Goal: Task Accomplishment & Management: Complete application form

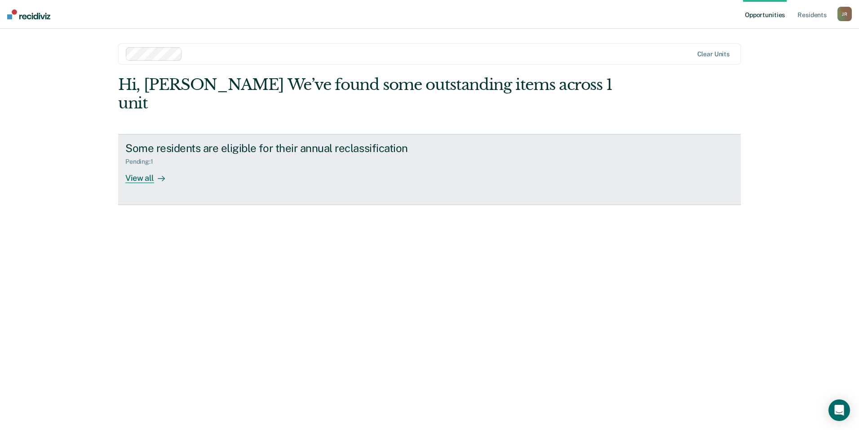
click at [146, 165] on div "View all" at bounding box center [150, 174] width 50 height 18
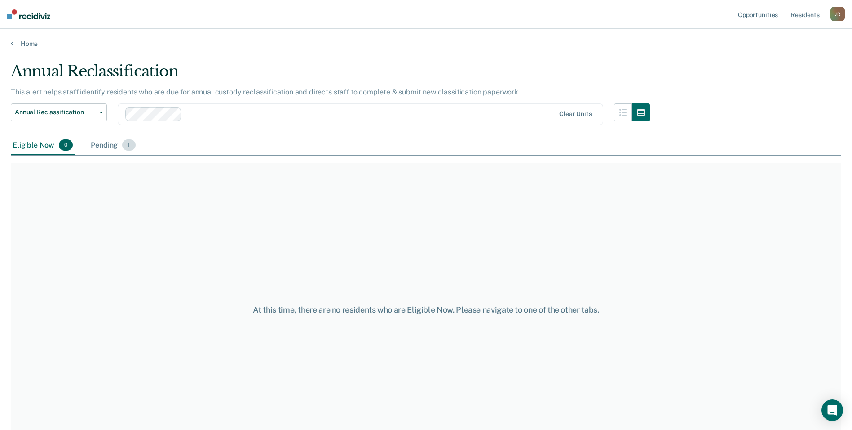
click at [111, 146] on div "Pending 1" at bounding box center [113, 146] width 48 height 20
click at [43, 142] on div "Eligible Now" at bounding box center [33, 144] width 45 height 17
click at [823, 14] on ul "Opportunities Resident s" at bounding box center [783, 14] width 94 height 29
click at [839, 18] on div "J R" at bounding box center [838, 14] width 14 height 14
click at [803, 15] on link "Resident s" at bounding box center [805, 14] width 33 height 29
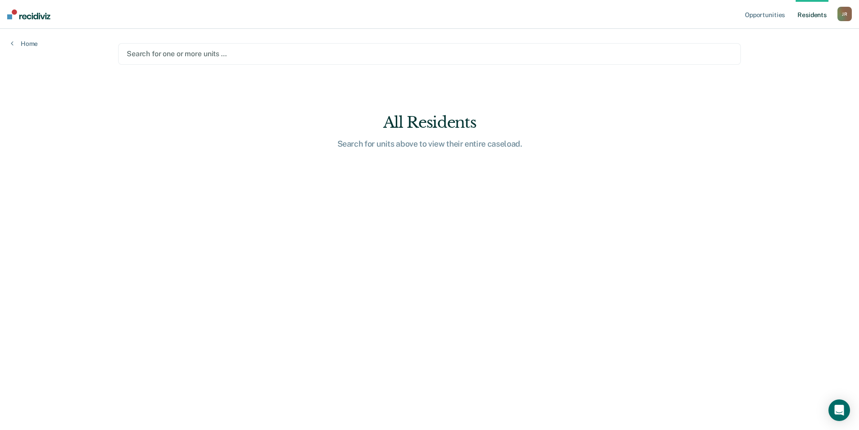
click at [208, 53] on div at bounding box center [430, 54] width 606 height 10
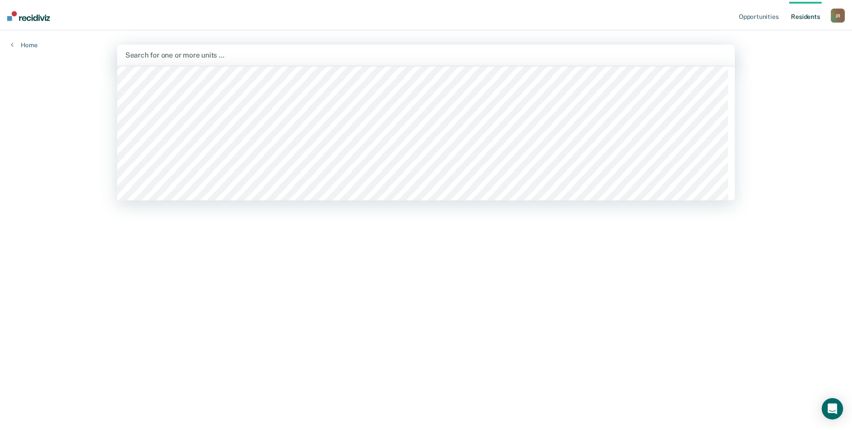
scroll to position [7964, 0]
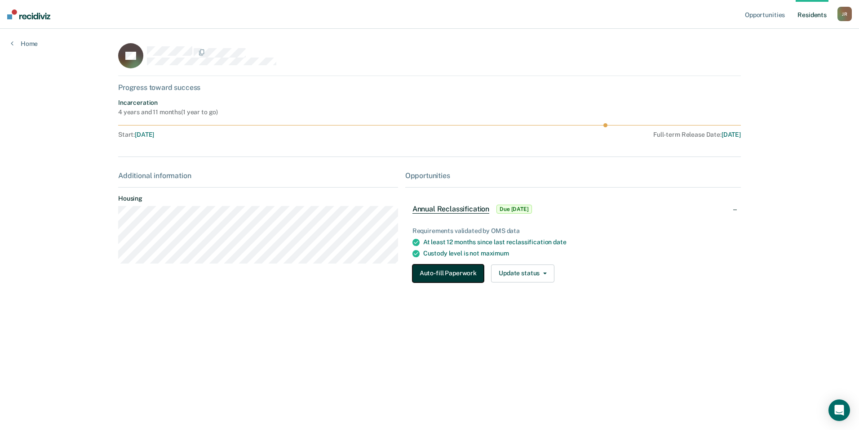
click at [466, 277] on button "Auto-fill Paperwork" at bounding box center [447, 273] width 71 height 18
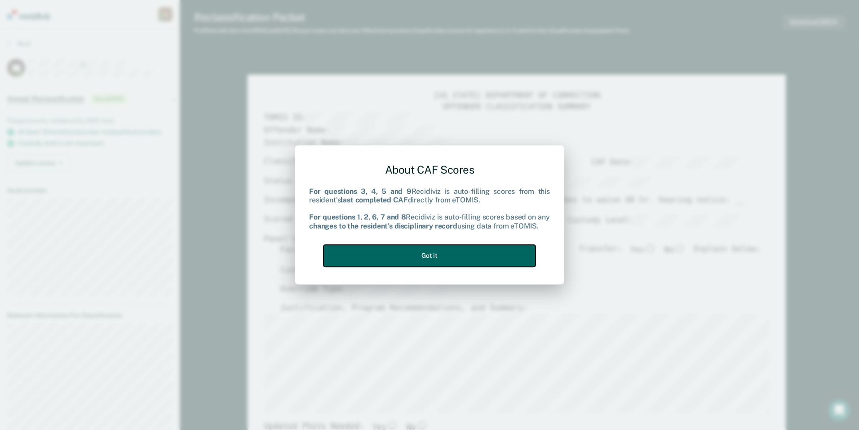
click at [469, 257] on button "Got it" at bounding box center [430, 255] width 212 height 22
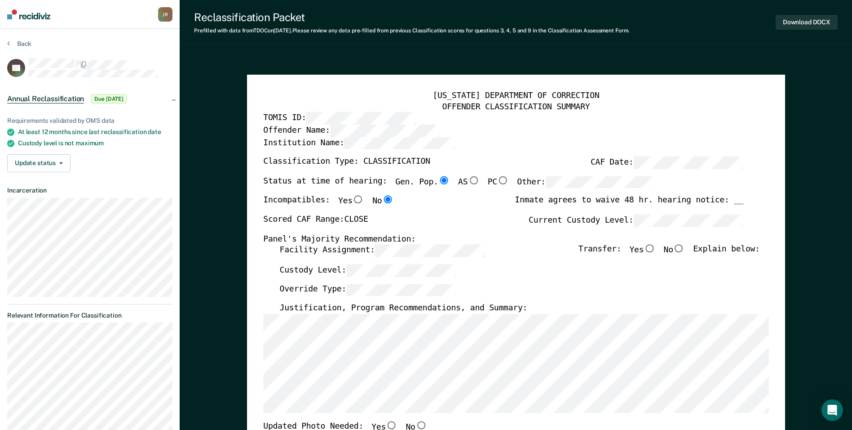
click at [438, 182] on input "Gen. Pop." at bounding box center [444, 180] width 12 height 8
type textarea "x"
radio input "false"
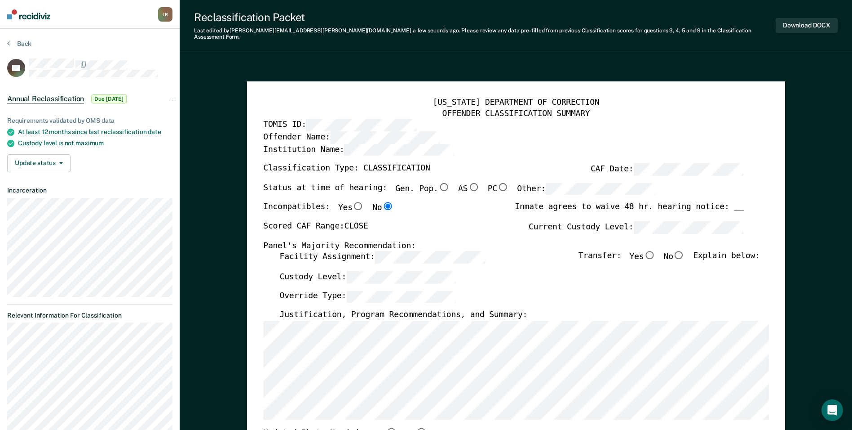
click at [528, 204] on div "[US_STATE] DEPARTMENT OF CORRECTION OFFENDER CLASSIFICATION SUMMARY TOMIS ID: O…" at bounding box center [516, 431] width 506 height 667
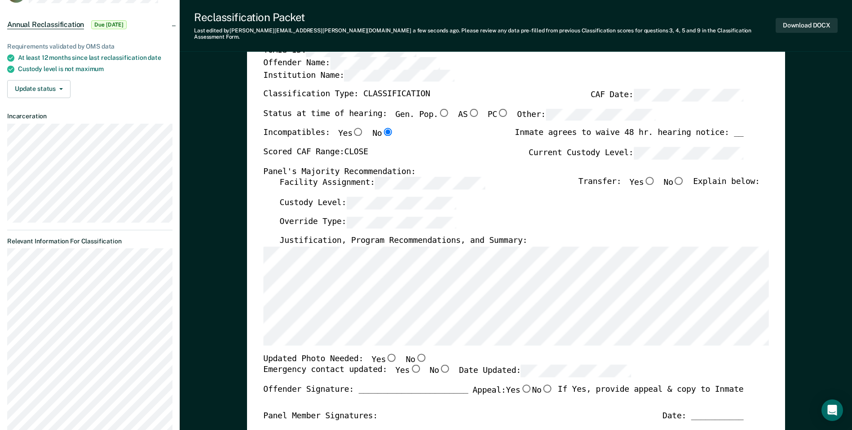
scroll to position [90, 0]
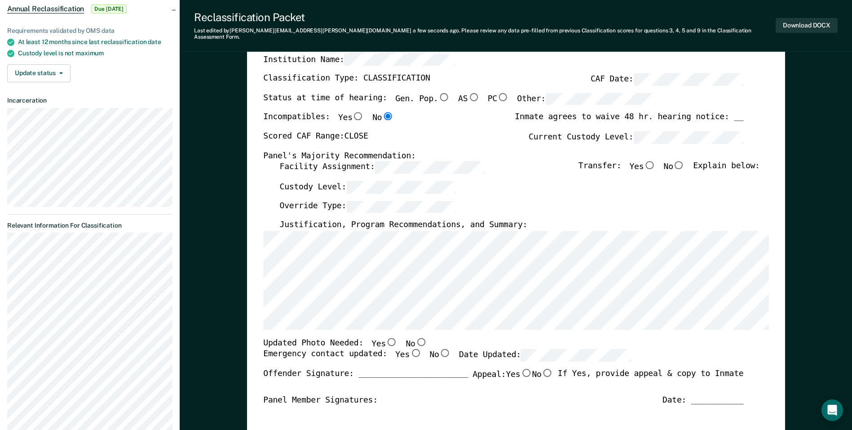
click at [683, 161] on input "No" at bounding box center [680, 165] width 12 height 8
type textarea "x"
radio input "true"
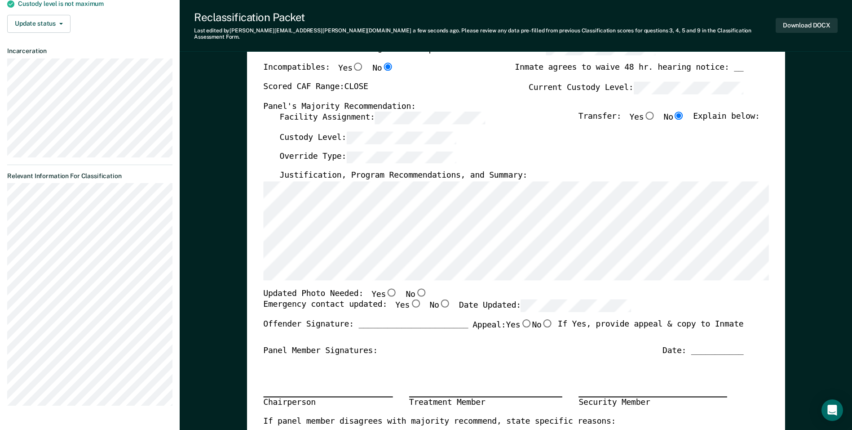
scroll to position [180, 0]
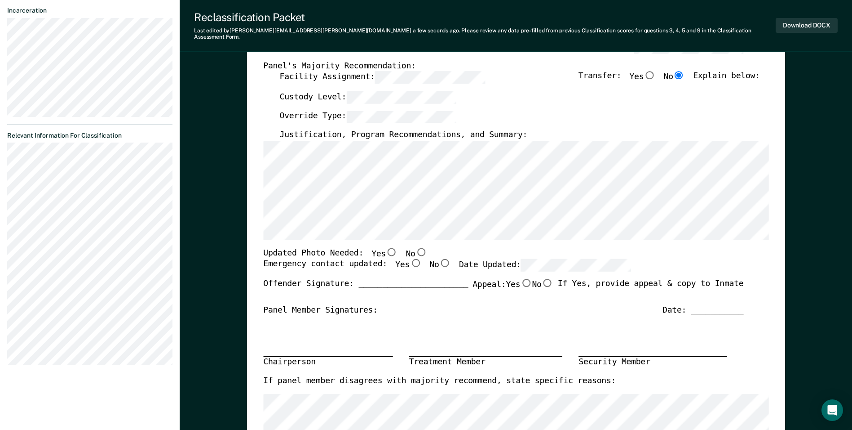
click at [415, 248] on input "No" at bounding box center [421, 252] width 12 height 8
type textarea "x"
radio input "true"
click at [410, 259] on input "Yes" at bounding box center [416, 263] width 12 height 8
type textarea "x"
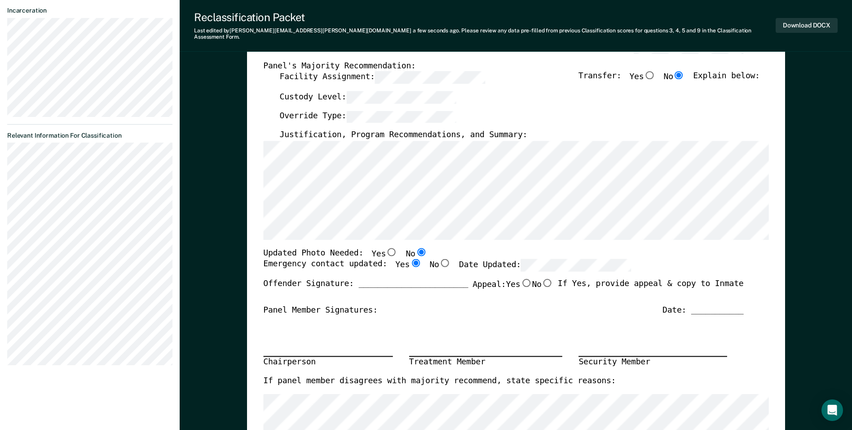
radio input "true"
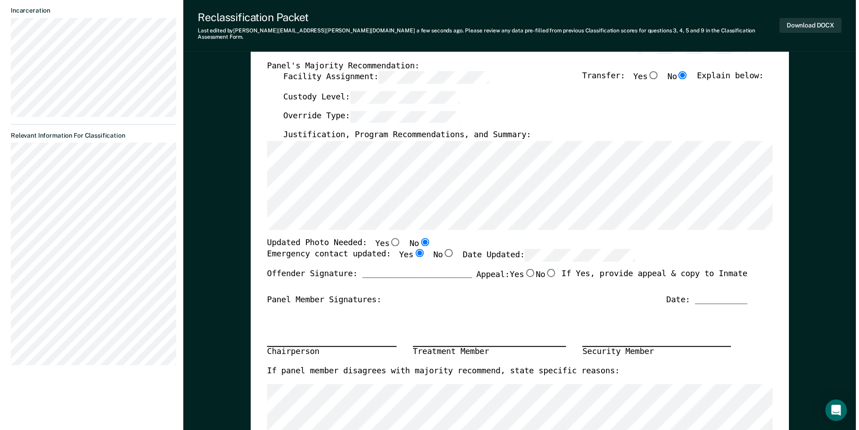
scroll to position [0, 0]
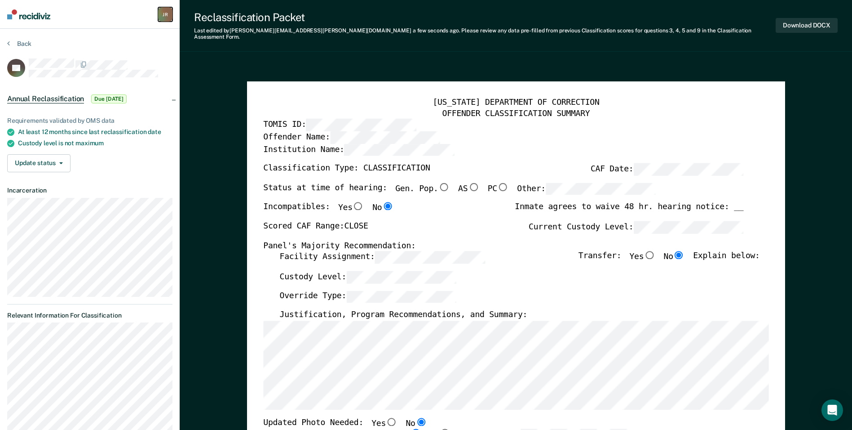
click at [165, 12] on div "J R" at bounding box center [165, 14] width 14 height 14
click at [798, 19] on button "Download DOCX" at bounding box center [807, 25] width 62 height 15
type textarea "x"
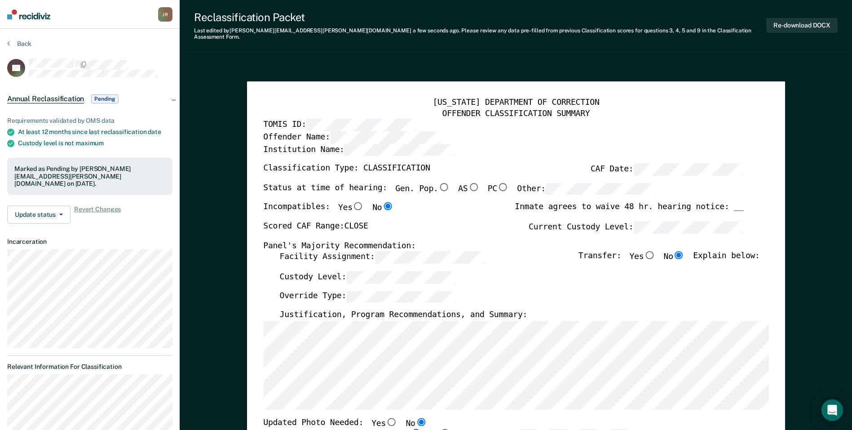
click at [790, 26] on button "Re-download DOCX" at bounding box center [802, 25] width 71 height 15
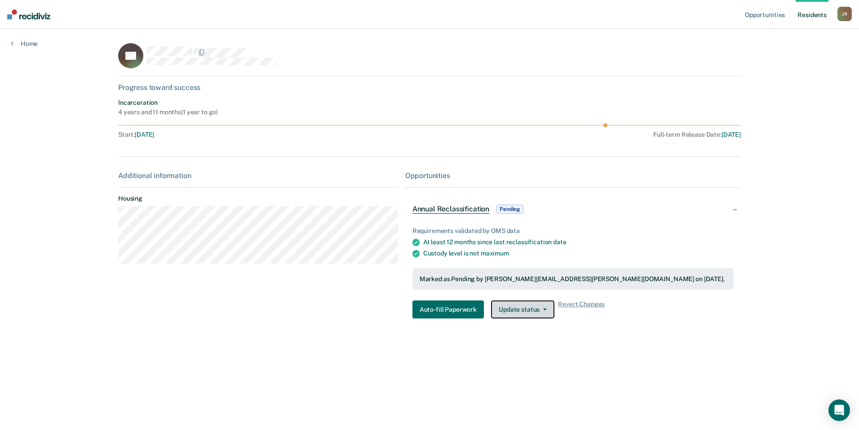
click at [518, 308] on button "Update status" at bounding box center [522, 309] width 63 height 18
click at [399, 333] on div "SP Progress toward success Incarceration 4 years and 11 months ( 1 year to go )…" at bounding box center [429, 189] width 623 height 293
